Goal: Find specific page/section: Find specific page/section

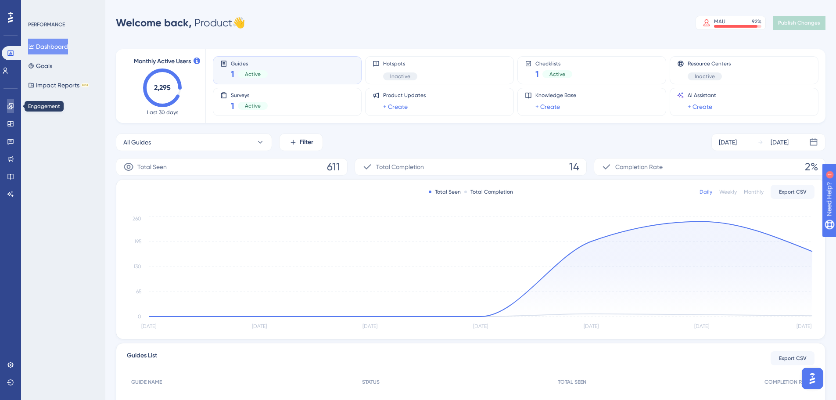
click at [11, 104] on icon at bounding box center [10, 106] width 6 height 6
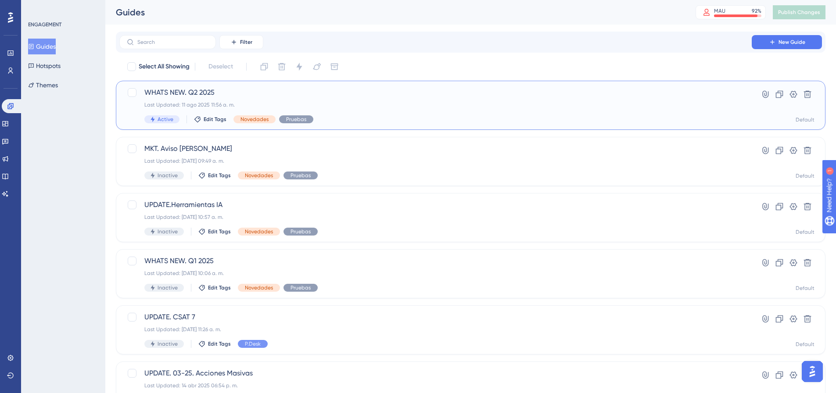
click at [314, 95] on span "WHATS NEW. Q2 2025" at bounding box center [435, 92] width 583 height 11
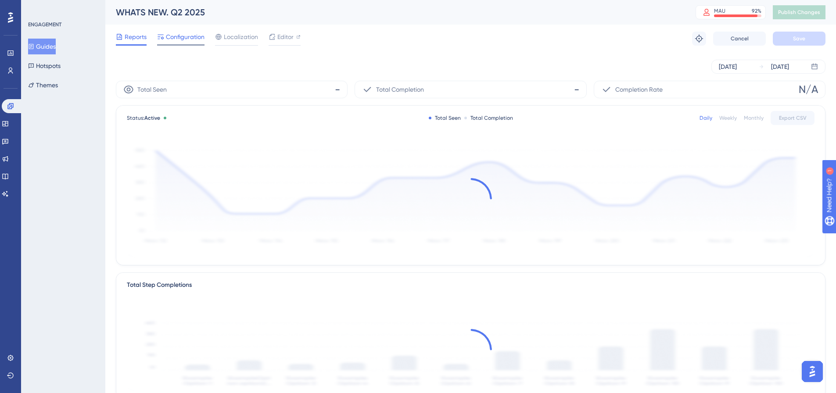
click at [183, 38] on span "Configuration" at bounding box center [185, 37] width 39 height 11
